Goal: Understand process/instructions

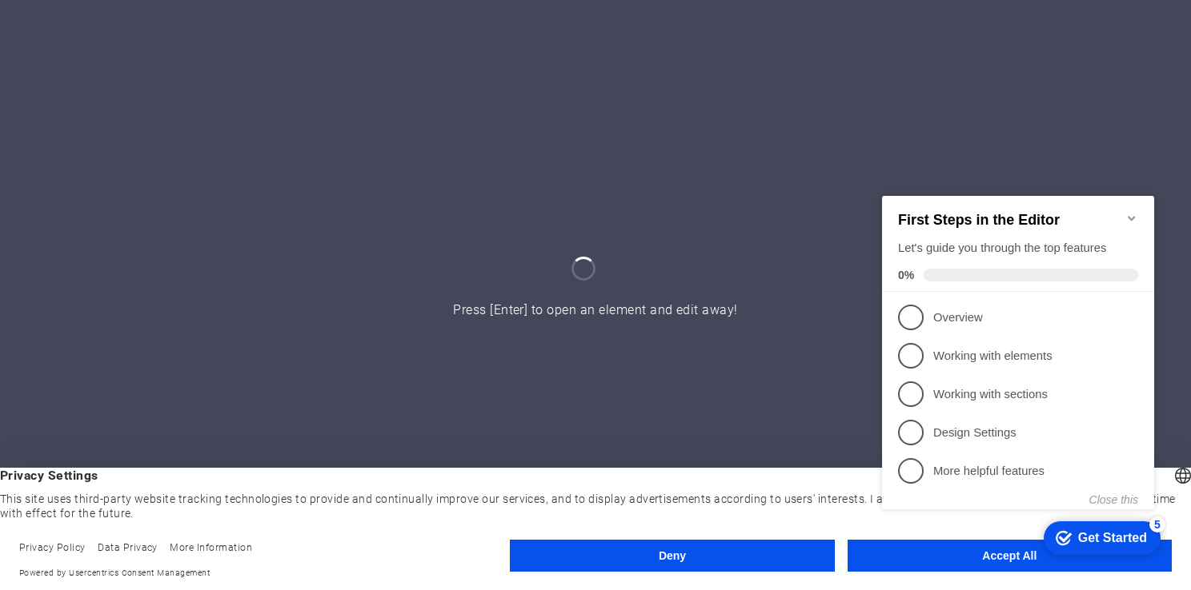
click at [970, 550] on div "checkmark Get Started 5 First Steps in the Editor Let's guide you through the t…" at bounding box center [1020, 366] width 291 height 390
click at [989, 553] on div "checkmark Get Started 5 First Steps in the Editor Let's guide you through the t…" at bounding box center [1020, 366] width 291 height 390
click at [746, 356] on div at bounding box center [595, 295] width 1191 height 590
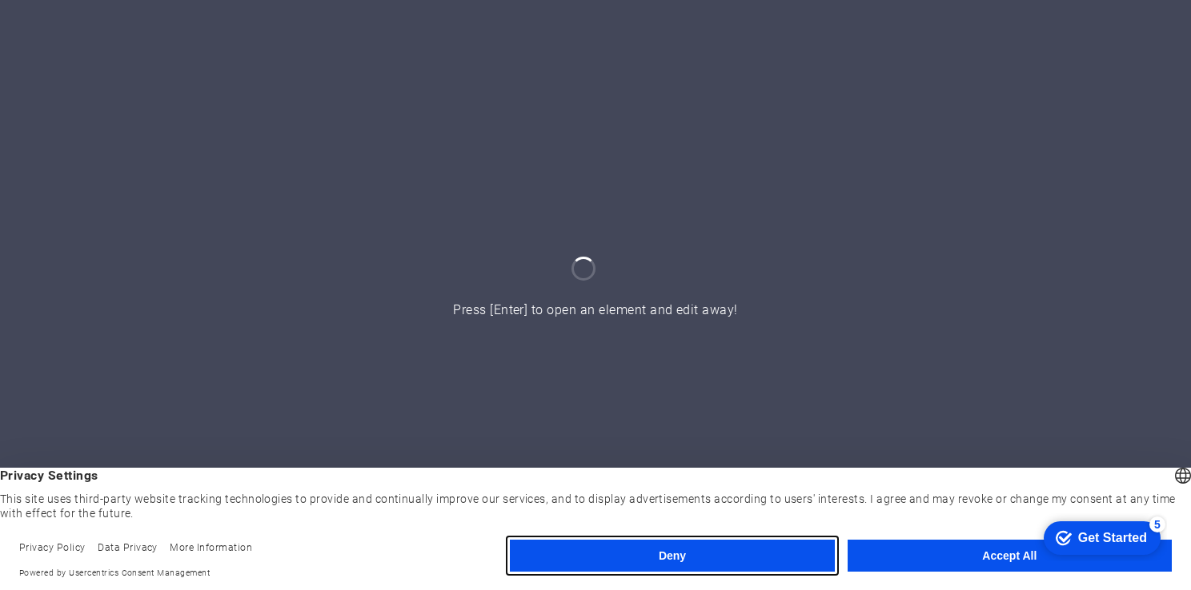
click at [718, 548] on button "Deny" at bounding box center [672, 556] width 324 height 32
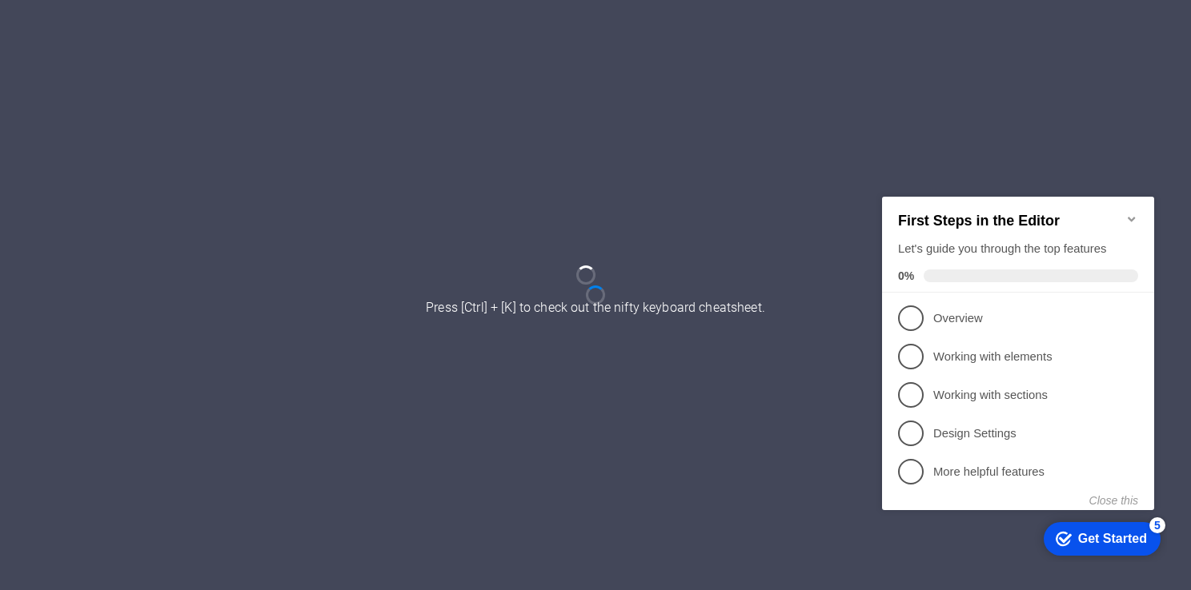
click at [1132, 217] on icon "Minimize checklist" at bounding box center [1130, 219] width 7 height 5
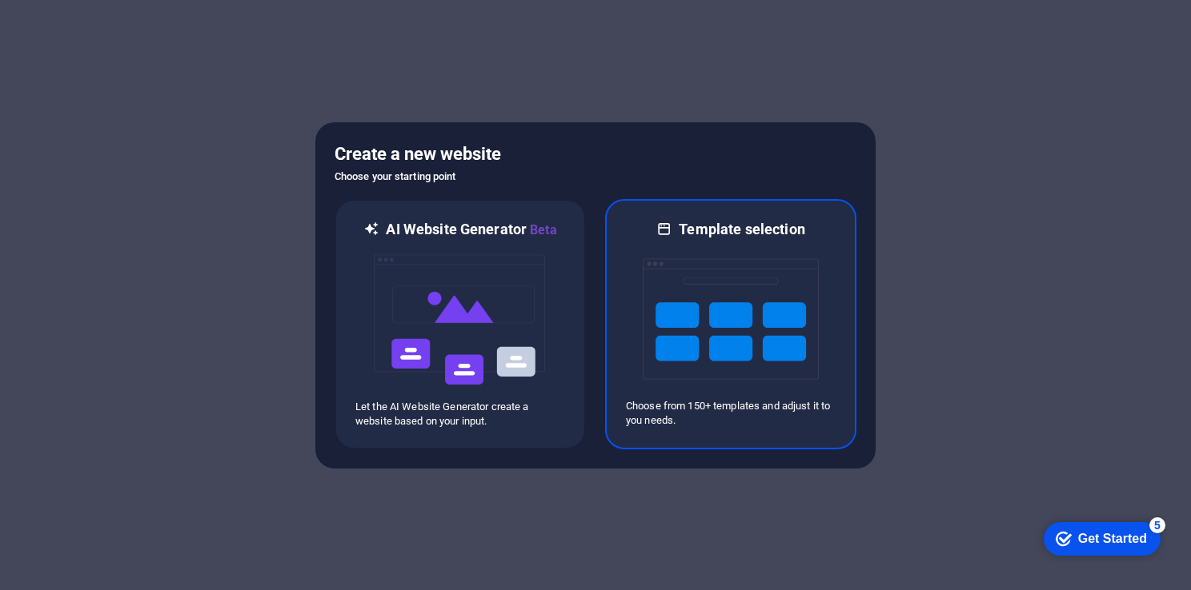
click at [761, 271] on img at bounding box center [730, 319] width 176 height 160
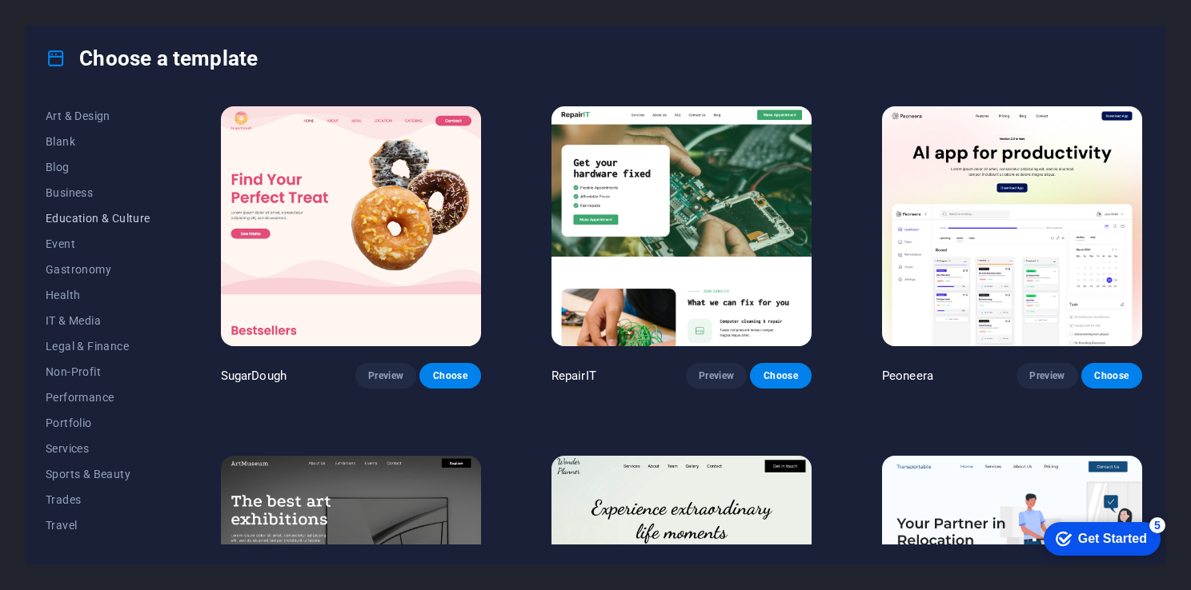
scroll to position [198, 0]
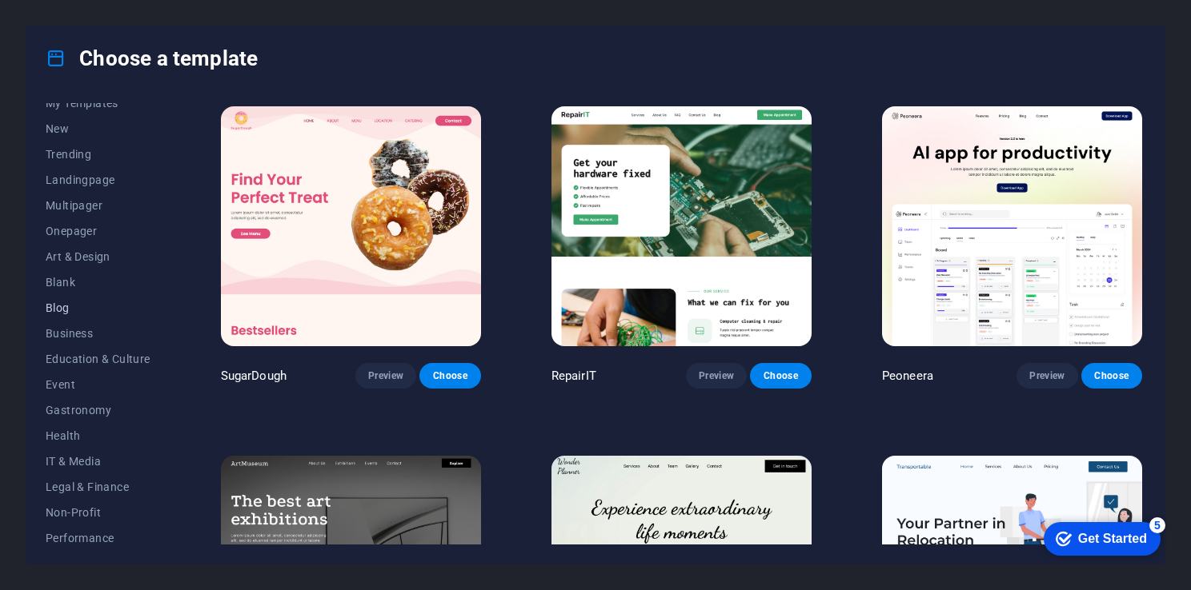
click at [71, 309] on span "Blog" at bounding box center [98, 308] width 105 height 13
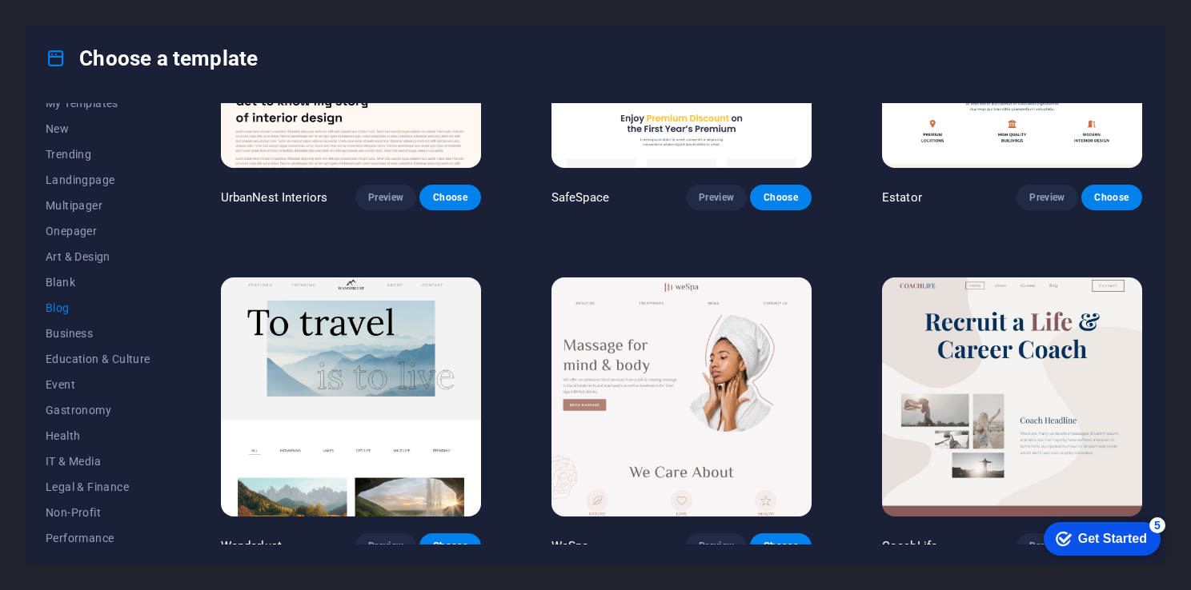
scroll to position [878, 0]
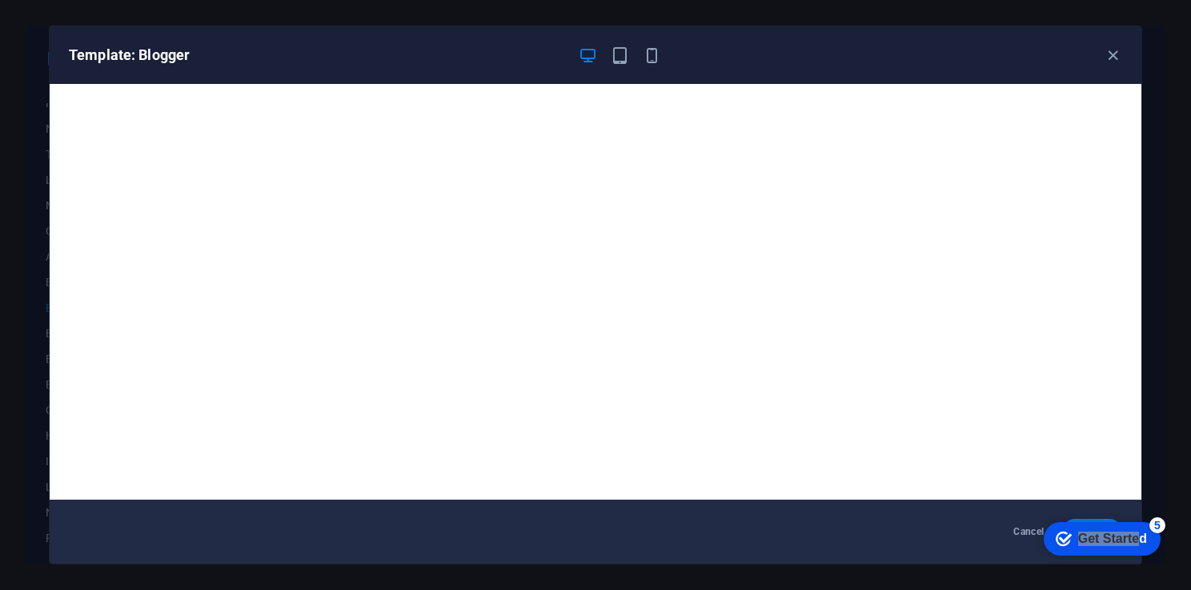
drag, startPoint x: 1139, startPoint y: 546, endPoint x: 1042, endPoint y: 519, distance: 100.3
click at [1042, 519] on div "checkmark Get Started 5 First Steps in the Editor Let's guide you through the t…" at bounding box center [1099, 538] width 136 height 48
drag, startPoint x: 1042, startPoint y: 519, endPoint x: 1248, endPoint y: 776, distance: 329.5
click at [1093, 537] on div "Get Started" at bounding box center [1112, 539] width 69 height 14
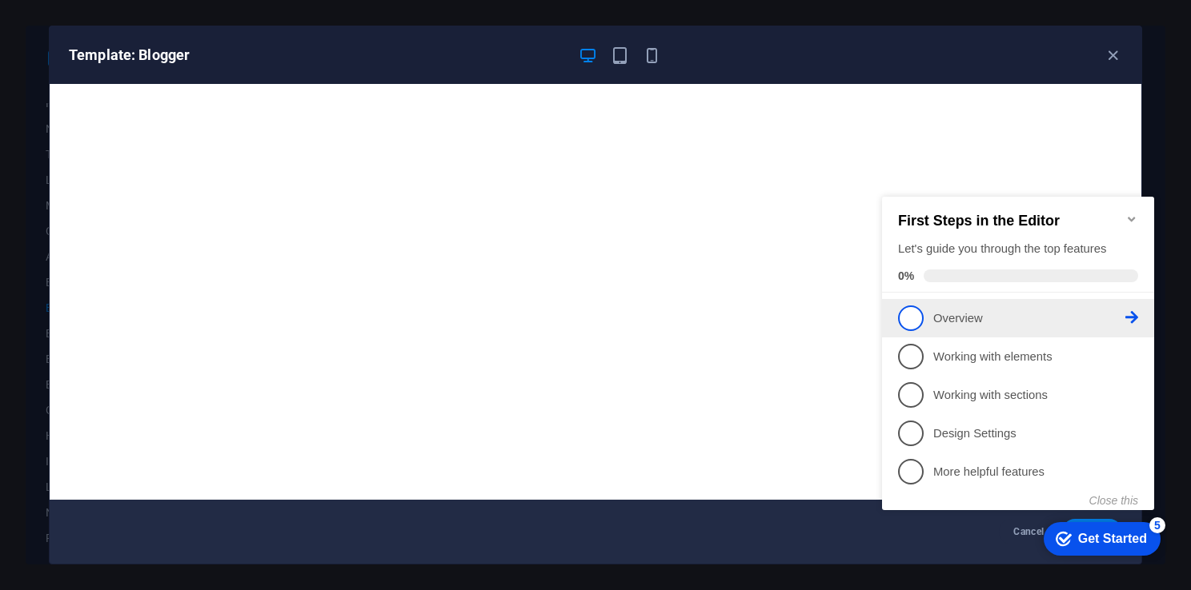
click at [913, 318] on span "1" at bounding box center [911, 319] width 26 height 26
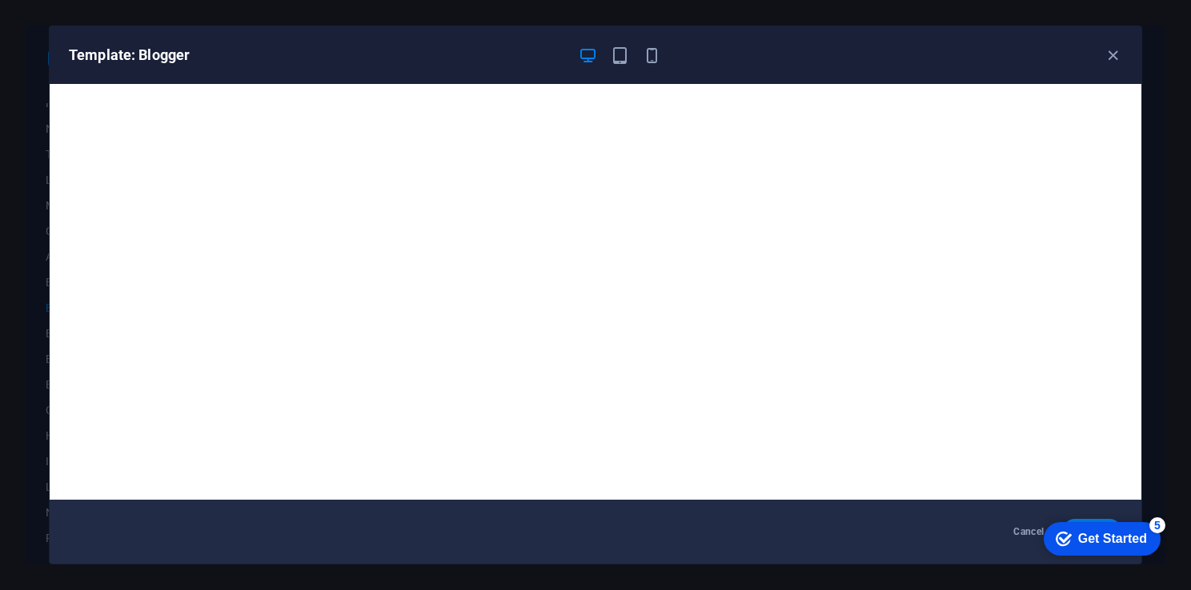
click at [1085, 535] on div "Get Started" at bounding box center [1112, 539] width 69 height 14
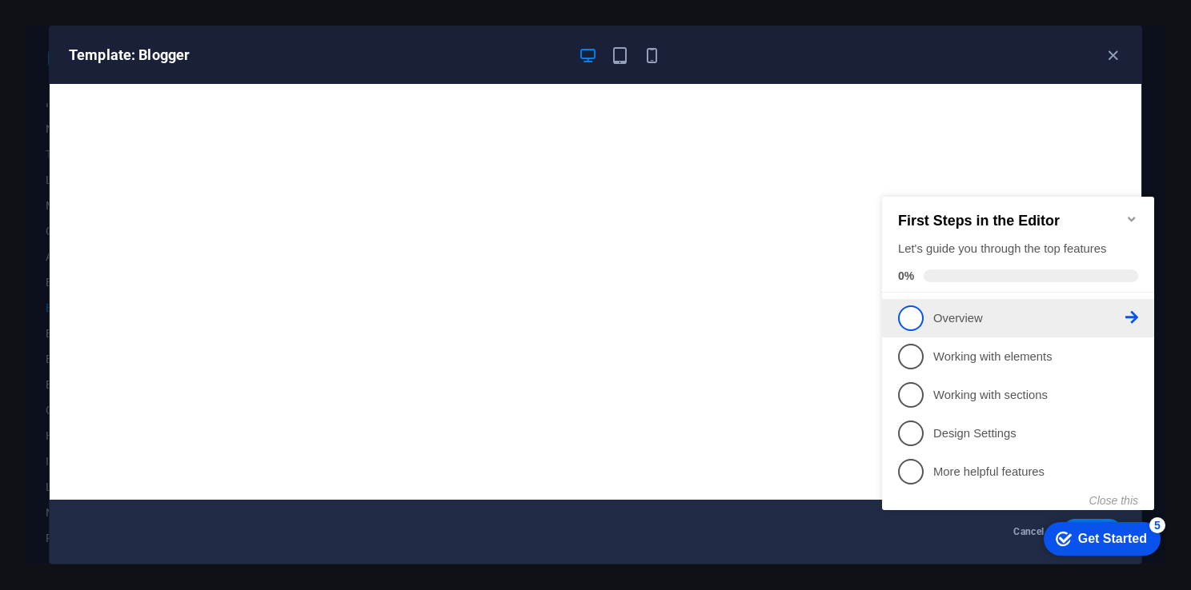
click at [1133, 316] on icon at bounding box center [1131, 317] width 13 height 13
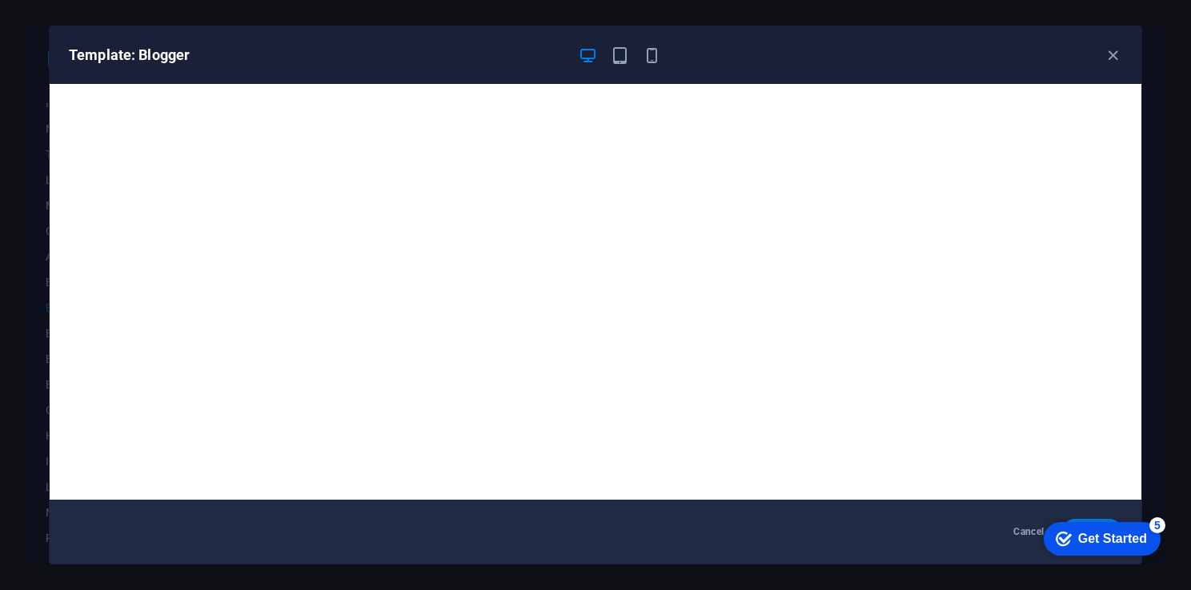
drag, startPoint x: 1143, startPoint y: 347, endPoint x: 1159, endPoint y: 101, distance: 246.9
click at [1159, 101] on div "Template: Blogger Cancel Choose" at bounding box center [595, 295] width 1191 height 590
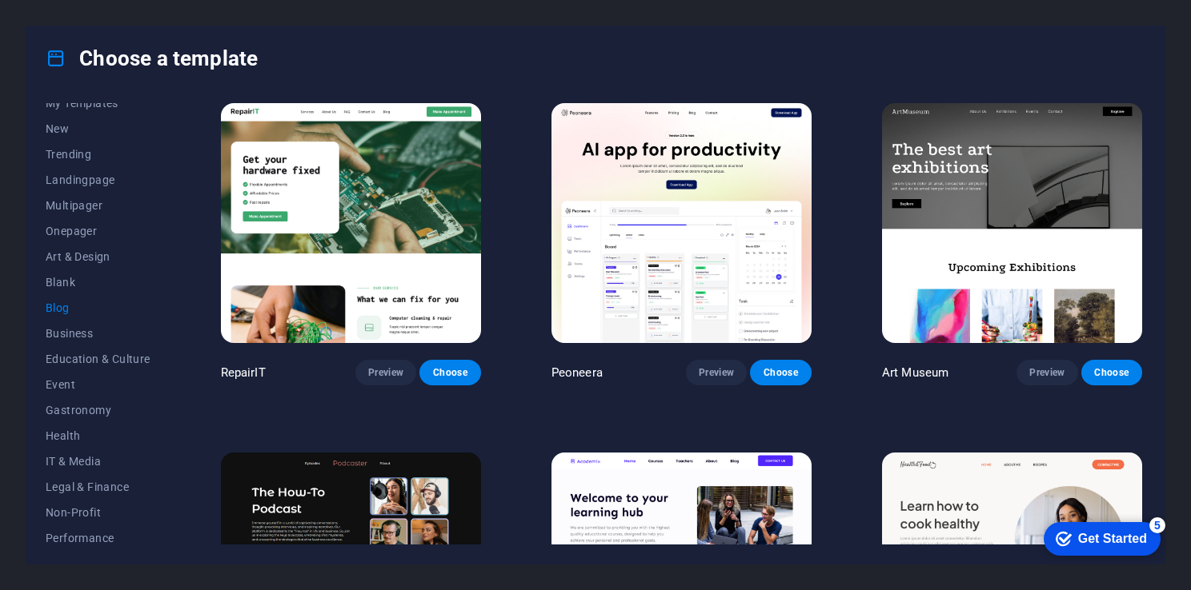
scroll to position [0, 0]
